Goal: Task Accomplishment & Management: Manage account settings

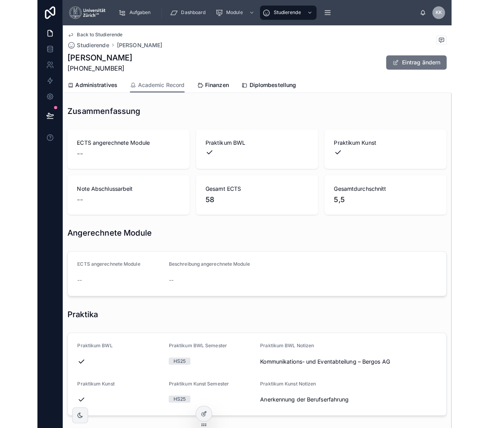
scroll to position [159, 0]
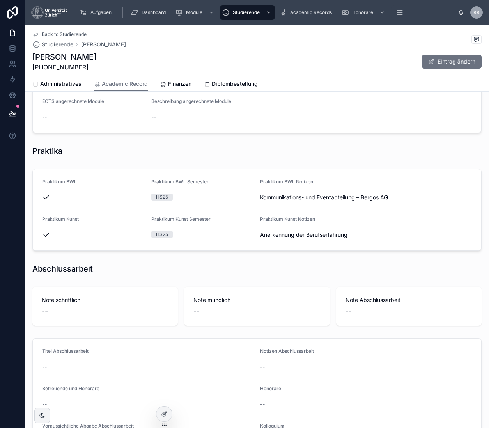
click at [248, 18] on div "Studierende" at bounding box center [247, 12] width 51 height 12
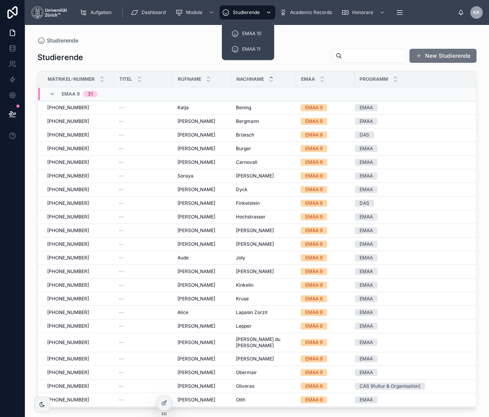
click at [244, 14] on span "Studierende" at bounding box center [246, 12] width 27 height 6
click at [373, 63] on div "Studierende New Studierende" at bounding box center [256, 57] width 439 height 18
click at [371, 60] on input "text" at bounding box center [374, 55] width 64 height 11
type input "**********"
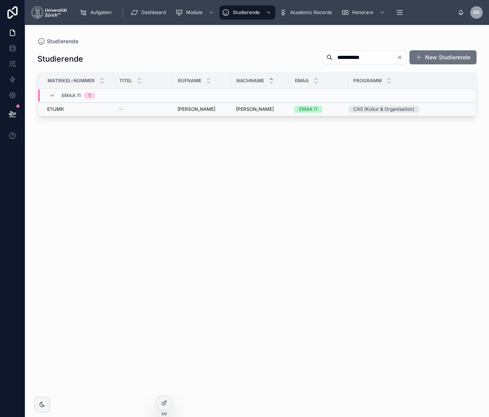
click at [248, 107] on span "[PERSON_NAME]" at bounding box center [255, 109] width 38 height 6
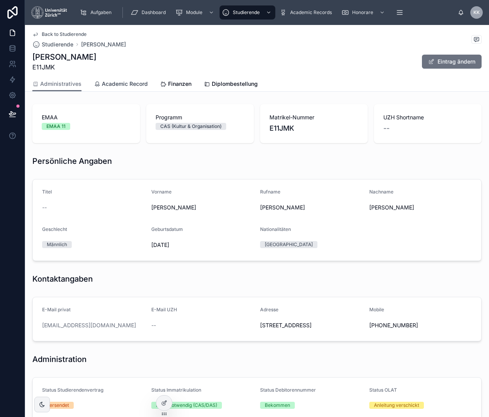
click at [133, 85] on span "Academic Record" at bounding box center [125, 84] width 46 height 8
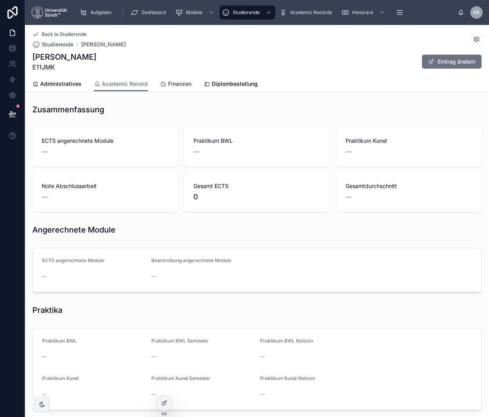
click at [163, 83] on icon at bounding box center [163, 84] width 6 height 6
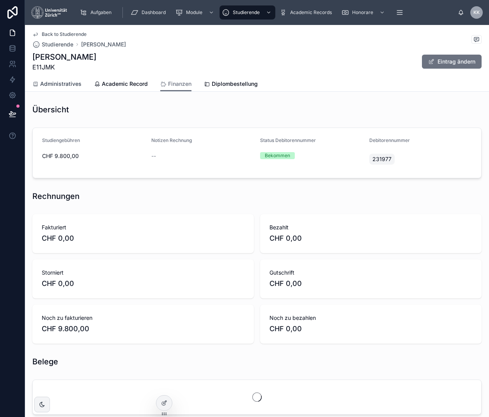
click at [69, 82] on span "Administratives" at bounding box center [60, 84] width 41 height 8
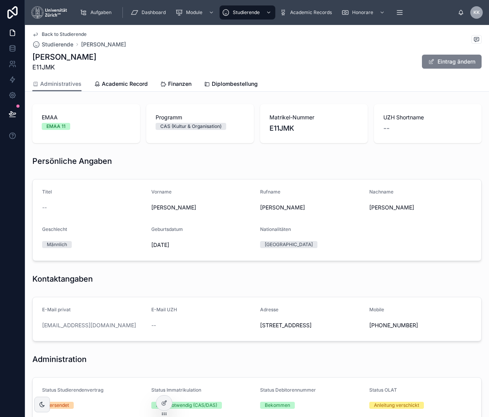
click at [408, 67] on button "Eintrag ändern" at bounding box center [452, 62] width 60 height 14
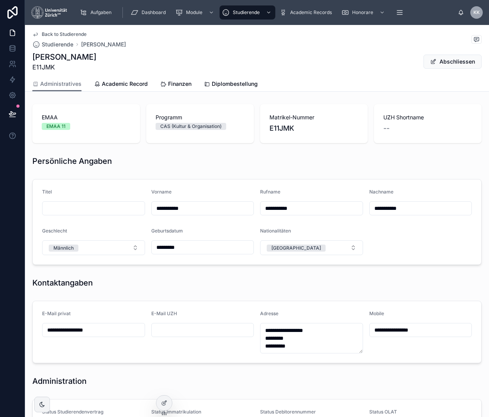
scroll to position [138, 0]
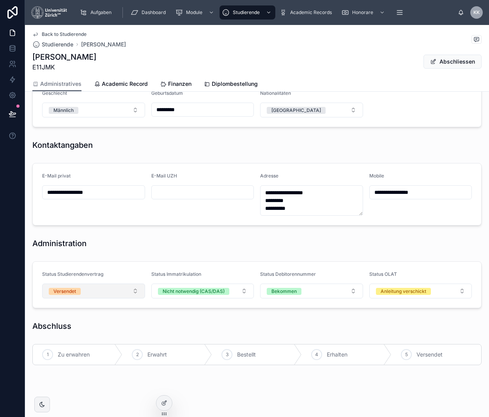
click at [98, 295] on button "Versendet" at bounding box center [93, 291] width 103 height 15
type input "**"
click at [88, 350] on div "Erhalten" at bounding box center [93, 346] width 99 height 12
click at [408, 62] on button "Abschliessen" at bounding box center [453, 62] width 58 height 14
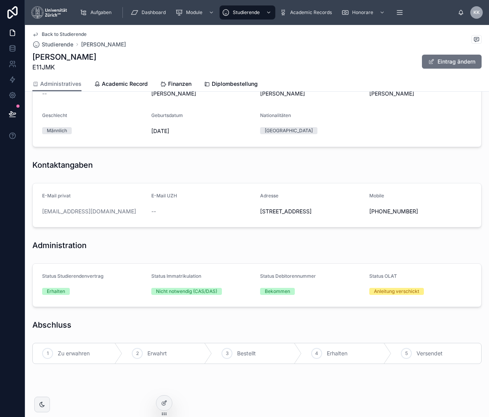
scroll to position [129, 0]
click at [244, 16] on div "Studierende" at bounding box center [247, 12] width 51 height 12
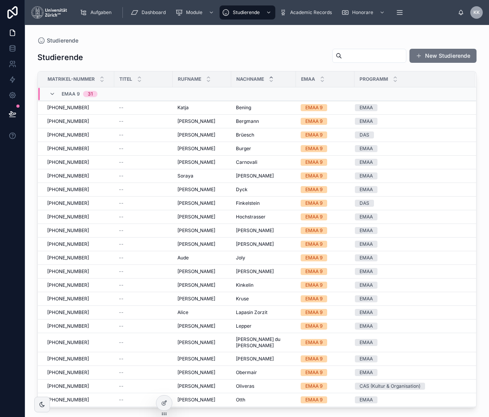
click at [368, 57] on input "text" at bounding box center [374, 55] width 64 height 11
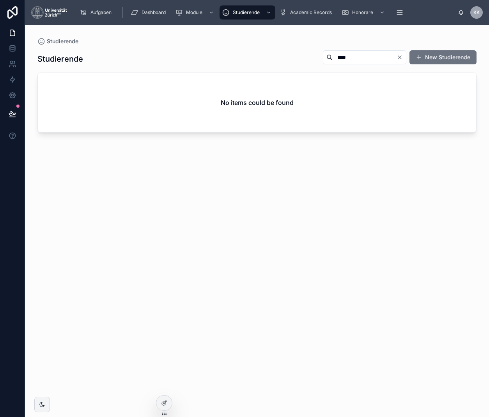
type input "****"
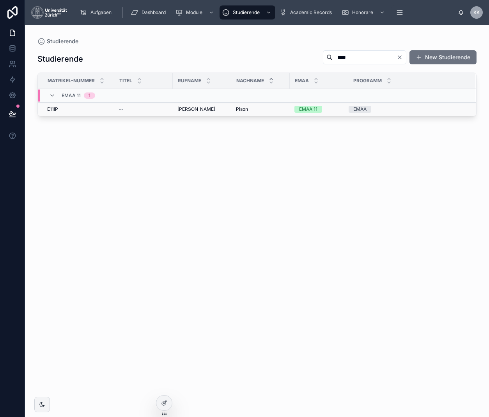
click at [339, 112] on div "EMAA 11" at bounding box center [318, 109] width 49 height 7
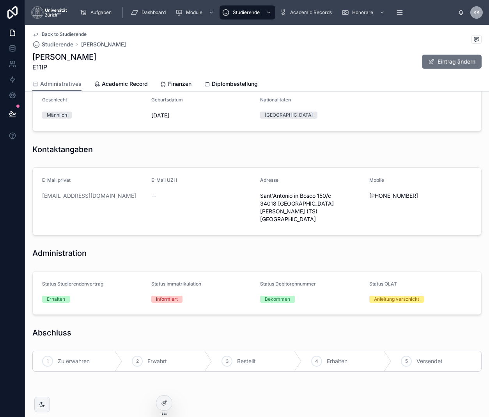
scroll to position [128, 0]
